Goal: Find specific page/section: Find specific page/section

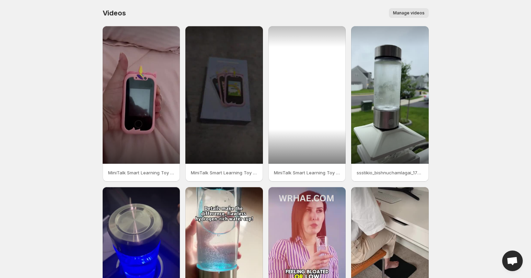
drag, startPoint x: 313, startPoint y: 103, endPoint x: 505, endPoint y: 26, distance: 206.3
click at [505, 26] on body "Home Feeds Videos Subscription Settings Videos. This page is ready Videos Manag…" at bounding box center [265, 139] width 531 height 278
click at [311, 91] on div at bounding box center [307, 95] width 78 height 138
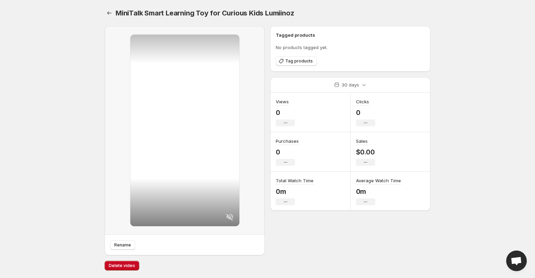
drag, startPoint x: 161, startPoint y: 82, endPoint x: 77, endPoint y: 86, distance: 83.5
click at [77, 86] on body "Home Feeds Videos Subscription Settings MiniTalk Smart Learning Toy for Curious…" at bounding box center [267, 139] width 535 height 278
click at [107, 12] on icon "Settings" at bounding box center [109, 13] width 7 height 7
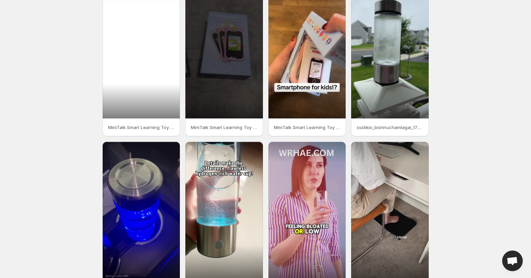
scroll to position [96, 0]
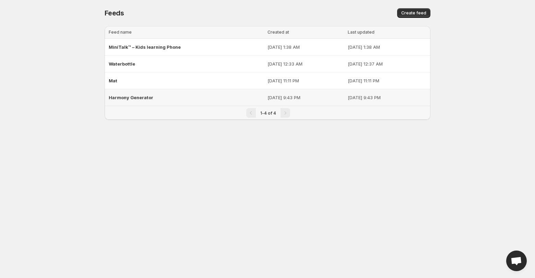
click at [126, 96] on span "Harmony Generator" at bounding box center [131, 97] width 45 height 5
